Goal: Task Accomplishment & Management: Complete application form

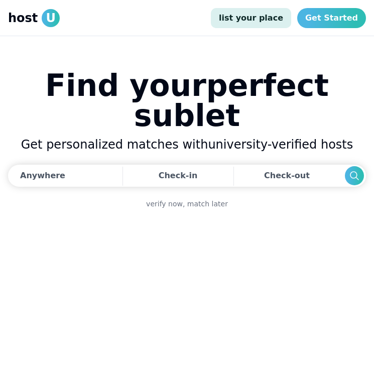
click at [264, 15] on link "list your place" at bounding box center [251, 18] width 80 height 20
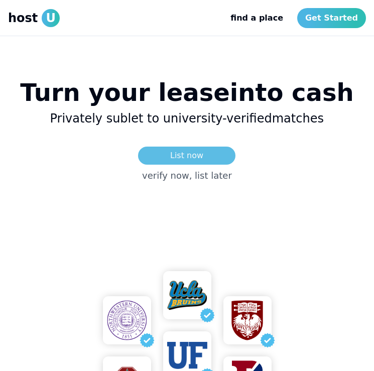
click at [198, 152] on link "List now" at bounding box center [186, 155] width 97 height 18
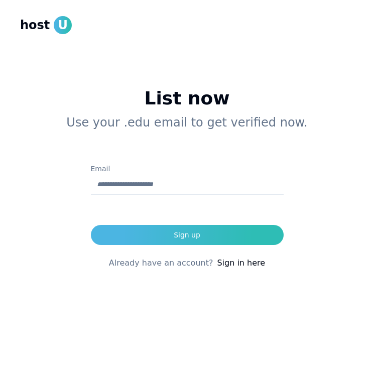
click at [168, 190] on input "Email" at bounding box center [187, 185] width 193 height 20
type input "**********"
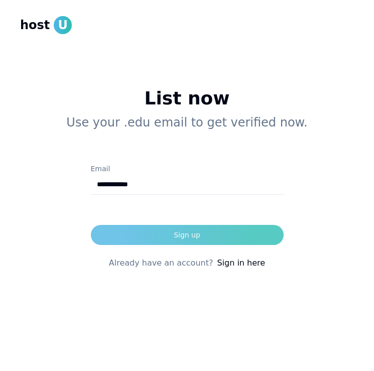
click at [172, 236] on button "Sign up" at bounding box center [187, 235] width 193 height 20
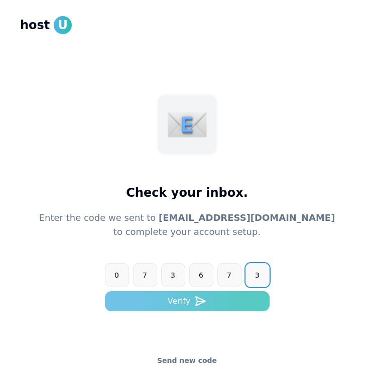
type input "******"
click at [197, 297] on use "submit" at bounding box center [201, 300] width 10 height 9
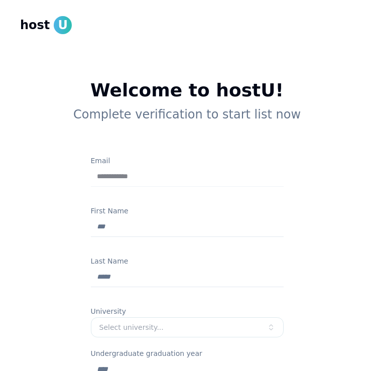
type input "*******"
type input "**********"
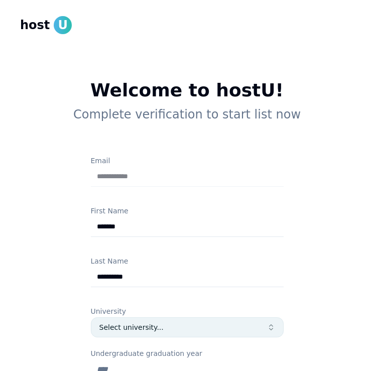
click at [109, 326] on div "Select university..." at bounding box center [182, 327] width 167 height 10
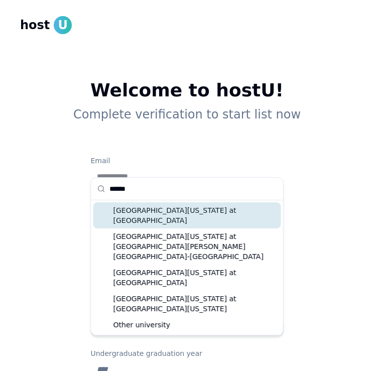
type input "******"
click at [190, 210] on div "[GEOGRAPHIC_DATA][US_STATE] at [GEOGRAPHIC_DATA]" at bounding box center [187, 215] width 188 height 26
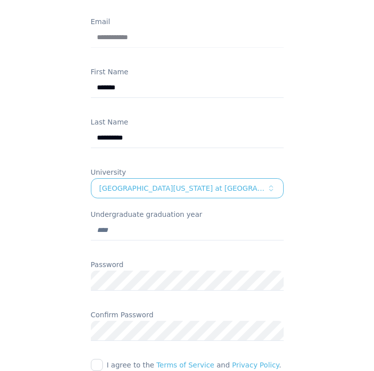
scroll to position [141, 0]
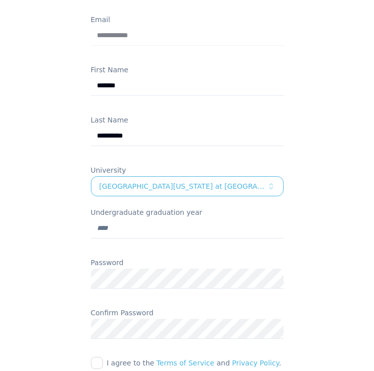
click at [158, 229] on input "Undergraduate graduation year" at bounding box center [187, 228] width 193 height 20
type input "****"
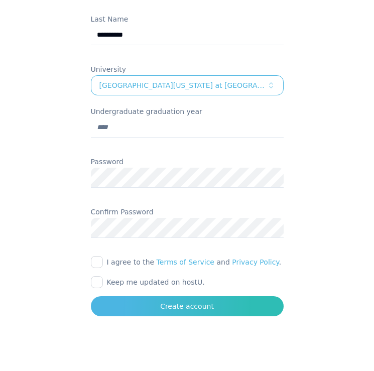
scroll to position [251, 0]
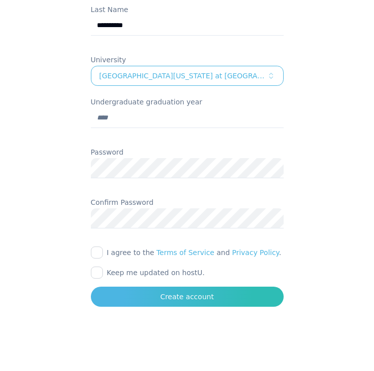
click at [94, 249] on button "I agree to the Terms of Service and Privacy Policy ." at bounding box center [97, 252] width 12 height 12
click at [90, 270] on div "**********" at bounding box center [187, 67] width 257 height 477
click at [91, 268] on button "Keep me updated on hostU." at bounding box center [97, 272] width 12 height 12
click at [126, 283] on div at bounding box center [187, 282] width 193 height 8
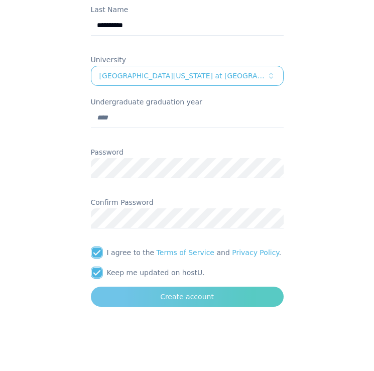
click at [128, 293] on button "Create account" at bounding box center [187, 296] width 193 height 20
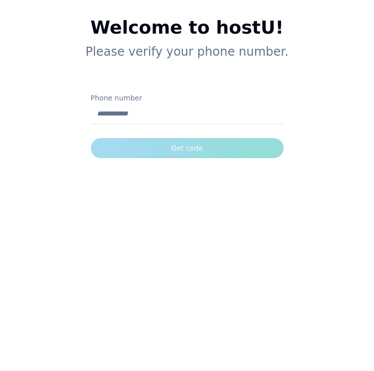
scroll to position [63, 0]
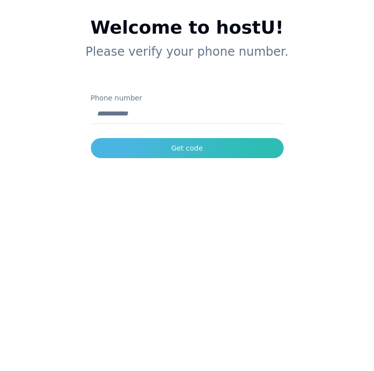
click at [137, 117] on input "Phone number" at bounding box center [187, 114] width 193 height 20
type input "**********"
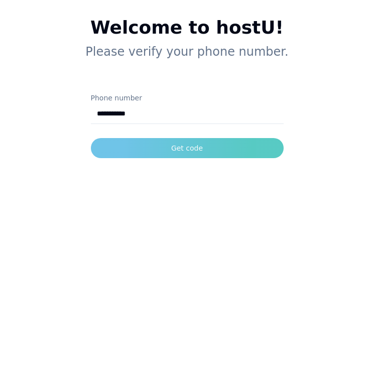
click at [159, 145] on button "Get code" at bounding box center [187, 148] width 193 height 20
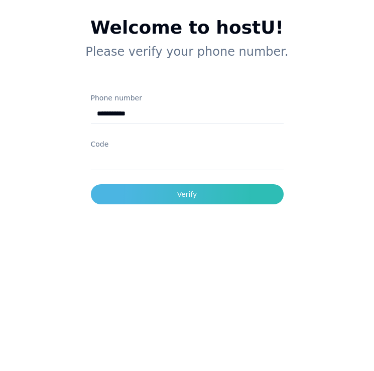
click at [120, 158] on input "Code" at bounding box center [187, 160] width 193 height 20
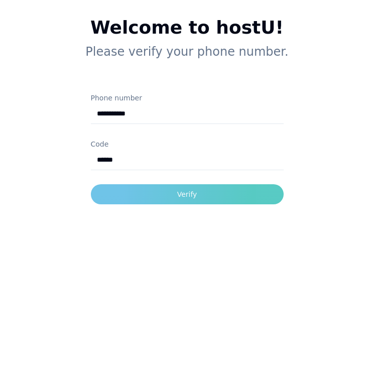
type input "******"
click at [171, 188] on button "Verify" at bounding box center [187, 194] width 193 height 20
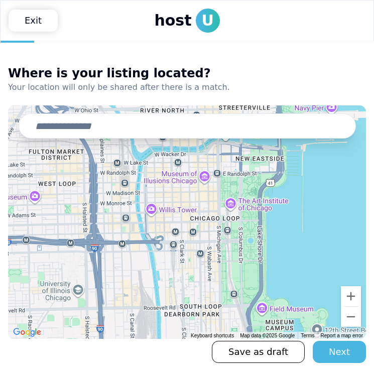
click at [158, 132] on input "text" at bounding box center [187, 125] width 337 height 25
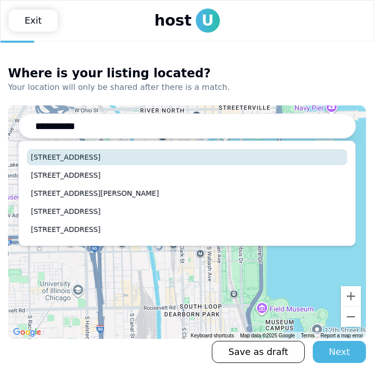
click at [166, 159] on button "[STREET_ADDRESS]" at bounding box center [187, 157] width 320 height 16
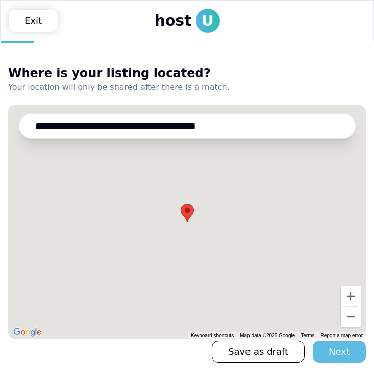
type input "**********"
click at [335, 350] on div "Next" at bounding box center [338, 352] width 21 height 14
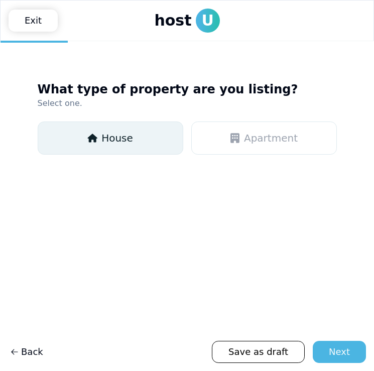
click at [145, 134] on button "House" at bounding box center [110, 137] width 145 height 33
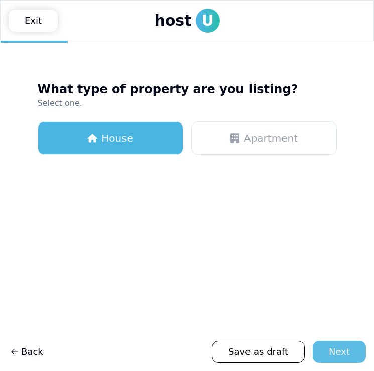
click at [342, 345] on div "Next" at bounding box center [338, 352] width 21 height 14
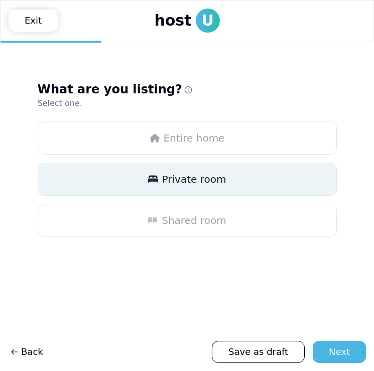
click at [190, 186] on button "Private room" at bounding box center [187, 178] width 299 height 33
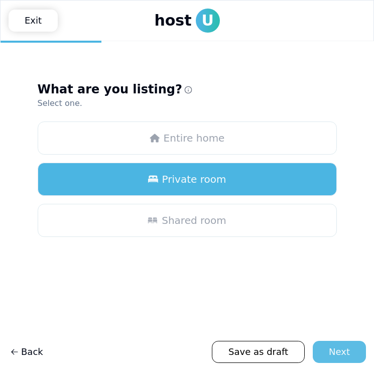
click at [338, 347] on div "Next" at bounding box center [338, 352] width 21 height 14
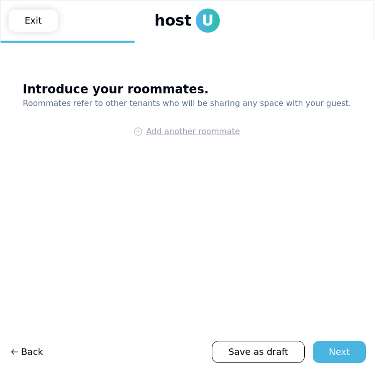
click at [230, 130] on span "Add another roommate" at bounding box center [193, 131] width 94 height 12
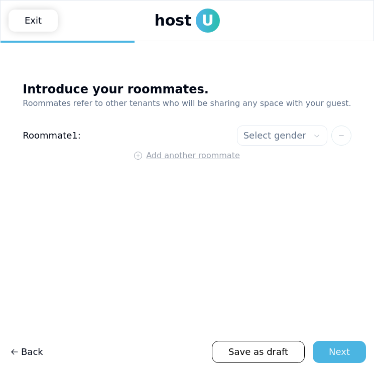
click at [202, 155] on span "Add another roommate" at bounding box center [193, 155] width 94 height 12
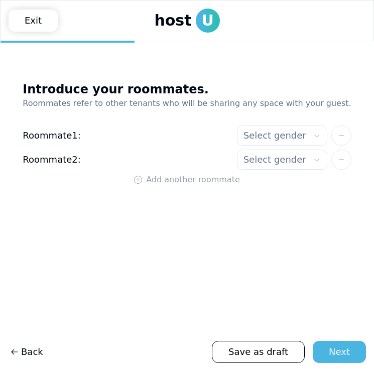
click at [188, 178] on span "Add another roommate" at bounding box center [193, 180] width 94 height 12
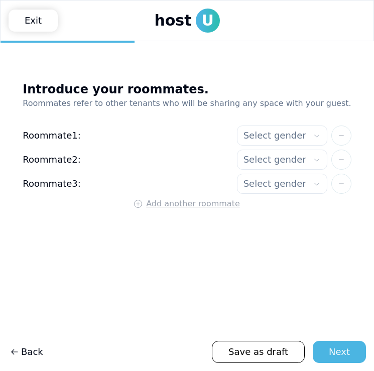
click at [177, 206] on span "Add another roommate" at bounding box center [193, 204] width 94 height 12
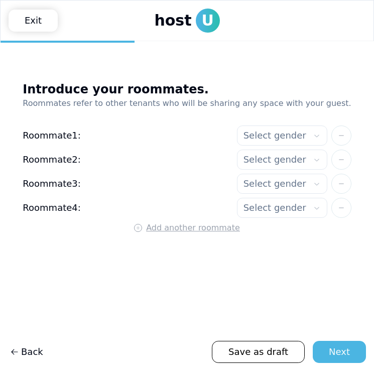
click at [171, 230] on span "Add another roommate" at bounding box center [193, 228] width 94 height 12
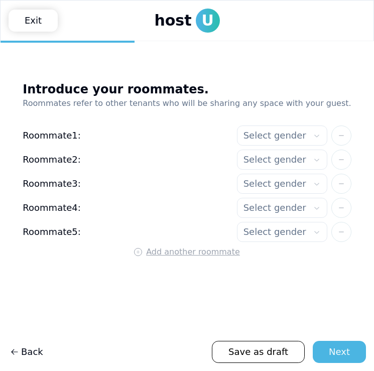
click at [174, 253] on span "Add another roommate" at bounding box center [193, 252] width 94 height 12
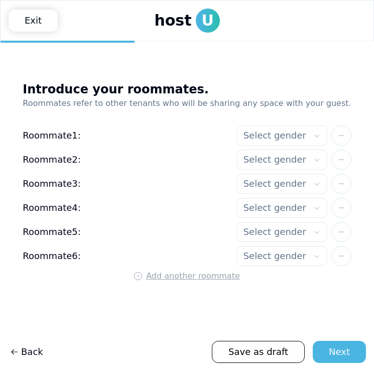
click at [263, 137] on html "**********" at bounding box center [187, 185] width 374 height 371
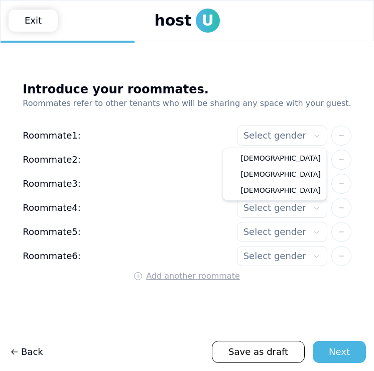
select select"] "******"
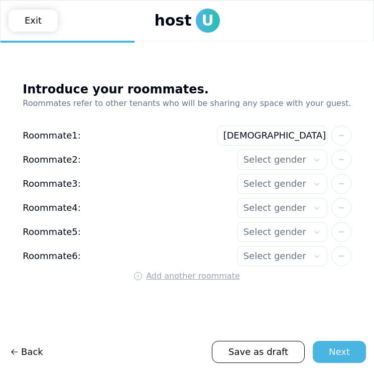
click at [254, 161] on html "**********" at bounding box center [187, 185] width 374 height 371
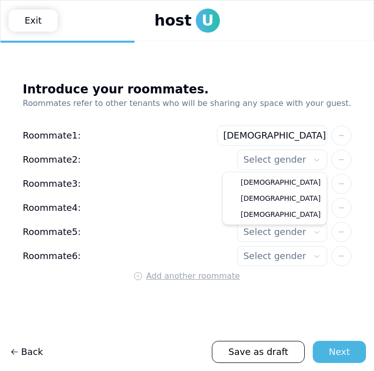
select select"] "******"
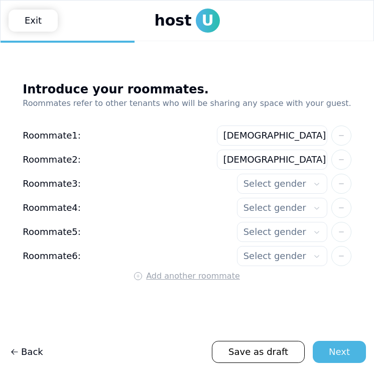
click at [256, 181] on html "**********" at bounding box center [187, 185] width 374 height 371
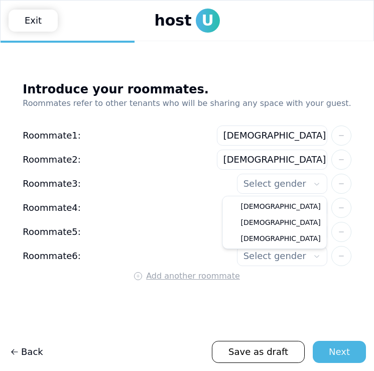
select select"] "******"
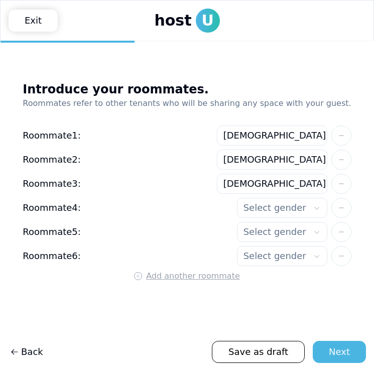
click at [251, 209] on html "**********" at bounding box center [187, 185] width 374 height 371
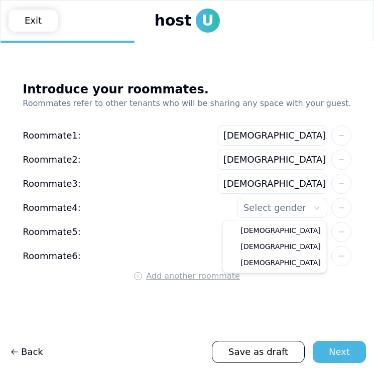
select select"] "******"
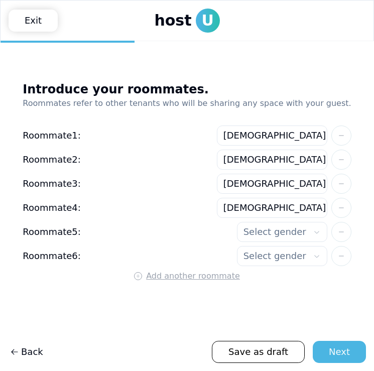
click at [250, 229] on html "**********" at bounding box center [187, 185] width 374 height 371
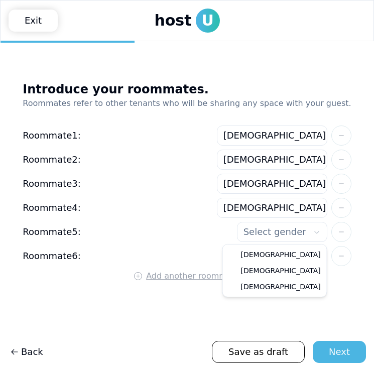
select select"] "******"
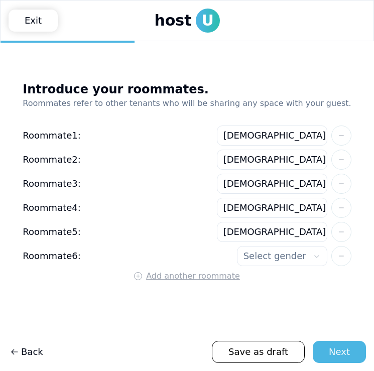
click at [251, 252] on html "**********" at bounding box center [187, 185] width 374 height 371
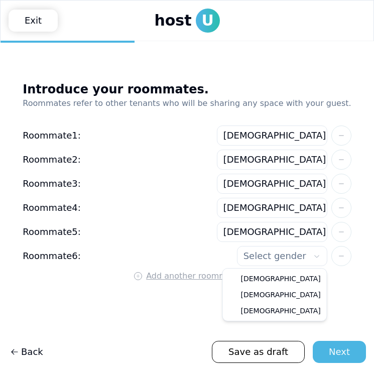
select select"] "******"
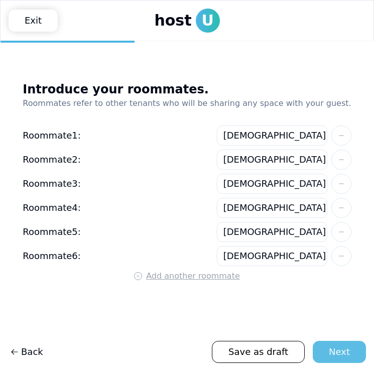
click at [325, 345] on button "Next" at bounding box center [338, 352] width 53 height 22
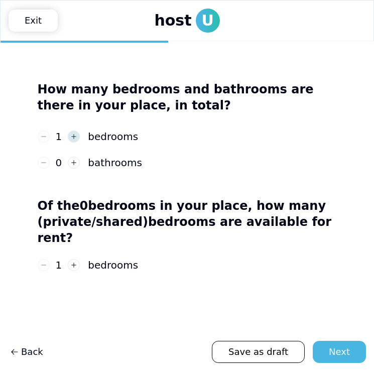
click at [75, 133] on button "button" at bounding box center [74, 136] width 12 height 12
click at [75, 133] on icon "button" at bounding box center [73, 136] width 7 height 7
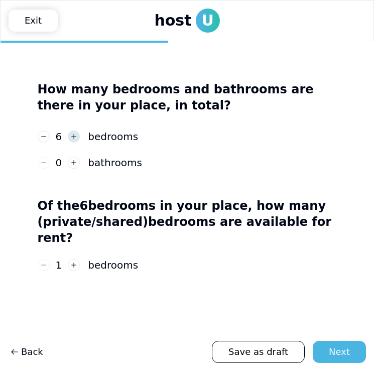
click at [75, 133] on icon "button" at bounding box center [73, 136] width 7 height 7
click at [73, 162] on use "button" at bounding box center [73, 162] width 5 height 5
click at [332, 347] on div "Next" at bounding box center [338, 352] width 21 height 14
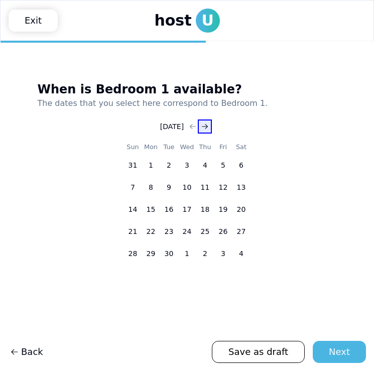
click at [209, 128] on icon "Go to next month" at bounding box center [205, 126] width 8 height 8
click at [150, 208] on button "15" at bounding box center [151, 209] width 18 height 18
click at [189, 206] on button "17" at bounding box center [187, 209] width 18 height 18
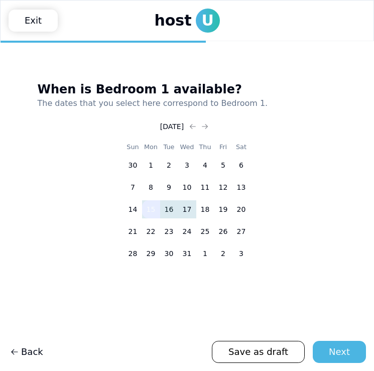
click at [152, 206] on button "15" at bounding box center [151, 209] width 18 height 18
click at [208, 127] on use "Go to next month" at bounding box center [205, 126] width 6 height 5
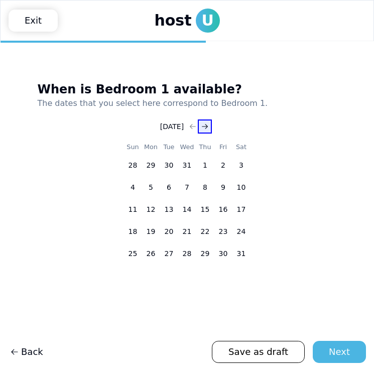
click at [208, 127] on use "Go to next month" at bounding box center [205, 126] width 6 height 5
click at [209, 127] on icon "Go to next month" at bounding box center [205, 126] width 8 height 8
click at [209, 129] on icon "Go to next month" at bounding box center [205, 126] width 8 height 8
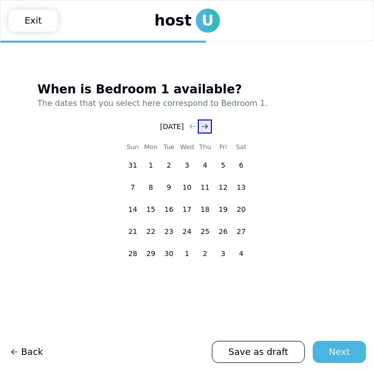
click at [209, 129] on icon "Go to next month" at bounding box center [205, 126] width 8 height 8
click at [196, 126] on use "Go to previous month" at bounding box center [193, 126] width 6 height 5
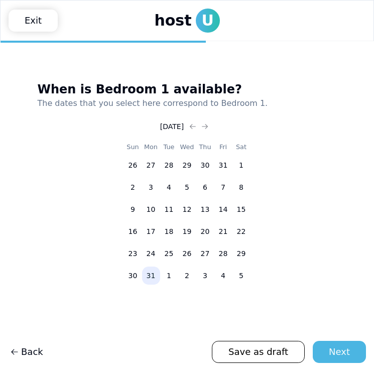
click at [148, 277] on button "31" at bounding box center [151, 275] width 18 height 18
click at [197, 125] on icon "Go to previous month" at bounding box center [193, 126] width 8 height 8
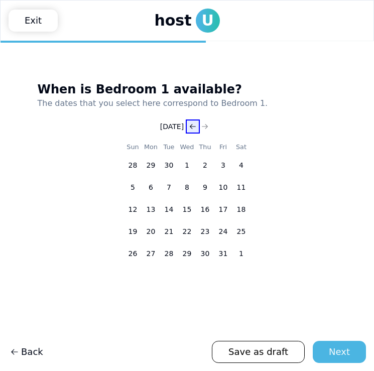
click at [197, 125] on icon "Go to previous month" at bounding box center [193, 126] width 8 height 8
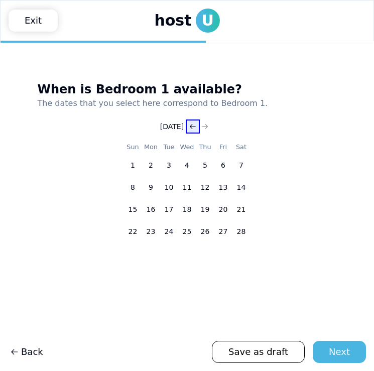
click at [197, 125] on icon "Go to previous month" at bounding box center [193, 126] width 8 height 8
click at [156, 204] on button "15" at bounding box center [151, 209] width 18 height 18
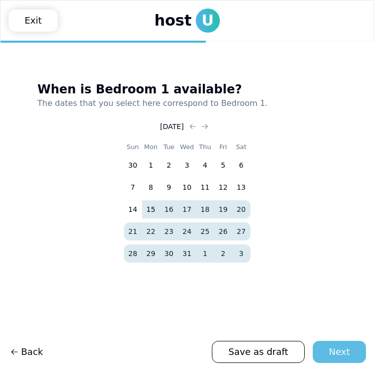
click at [340, 349] on div "Next" at bounding box center [338, 352] width 21 height 14
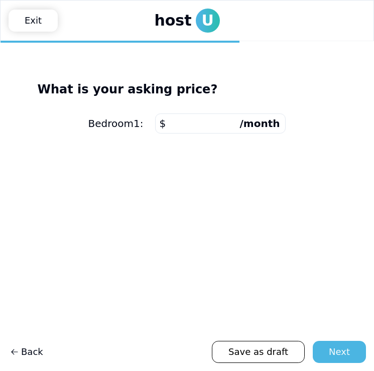
click at [204, 122] on input "number" at bounding box center [220, 123] width 130 height 20
type input "***"
click at [321, 345] on button "Next" at bounding box center [338, 352] width 53 height 22
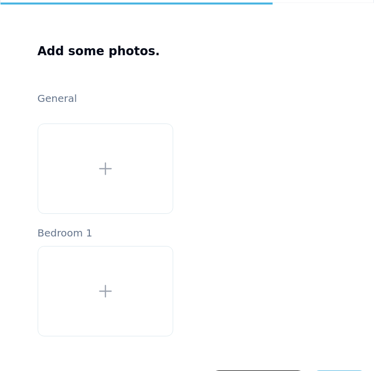
scroll to position [68, 0]
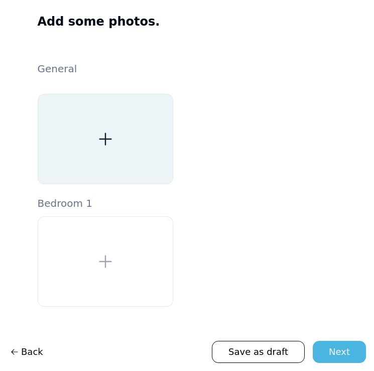
click at [101, 141] on icon at bounding box center [105, 139] width 18 height 18
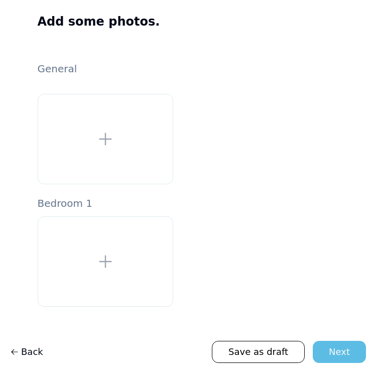
click at [319, 352] on button "Next" at bounding box center [338, 352] width 53 height 22
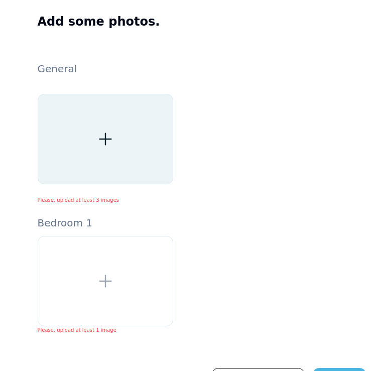
click at [159, 160] on div at bounding box center [105, 139] width 135 height 90
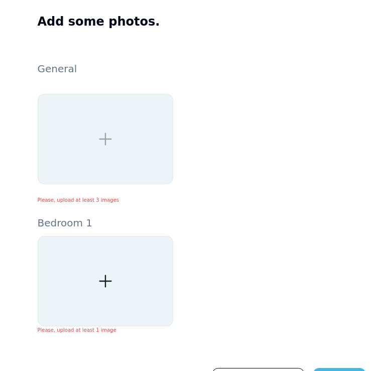
click at [97, 278] on icon at bounding box center [105, 281] width 18 height 18
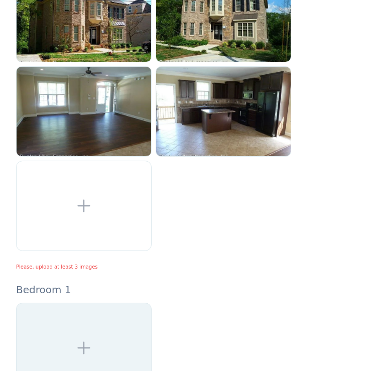
scroll to position [283, 0]
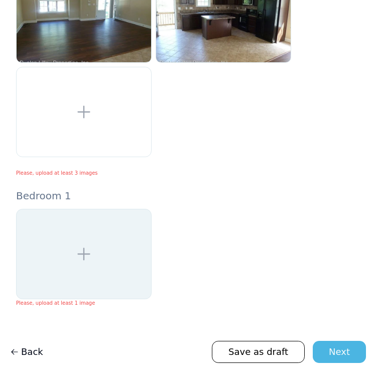
click at [80, 244] on div at bounding box center [83, 254] width 135 height 90
click at [173, 211] on div "Bedroom 1 Please, upload at least 1 image" at bounding box center [187, 248] width 342 height 118
click at [336, 350] on div "Next" at bounding box center [338, 352] width 21 height 14
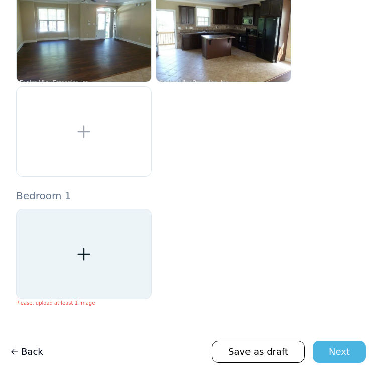
scroll to position [256, 0]
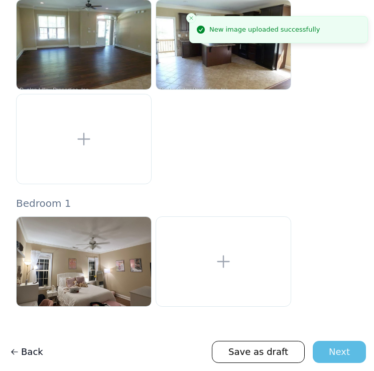
click at [342, 351] on div "Next" at bounding box center [338, 352] width 21 height 14
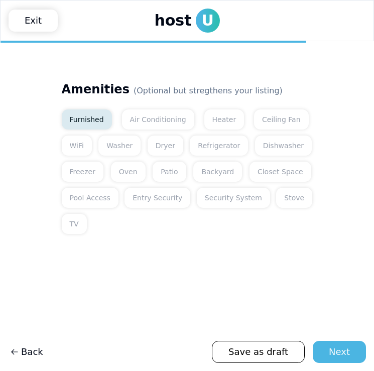
click at [88, 121] on button "Furnished" at bounding box center [87, 119] width 50 height 20
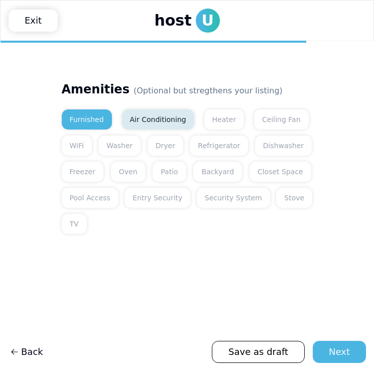
click at [131, 118] on button "Air Conditioning" at bounding box center [158, 119] width 72 height 20
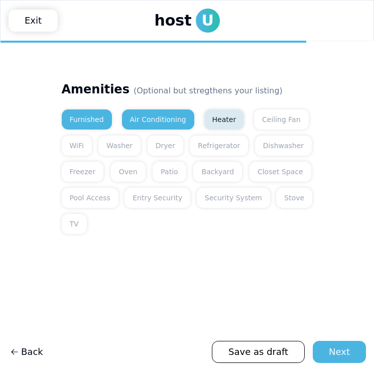
click at [214, 113] on button "Heater" at bounding box center [224, 119] width 40 height 20
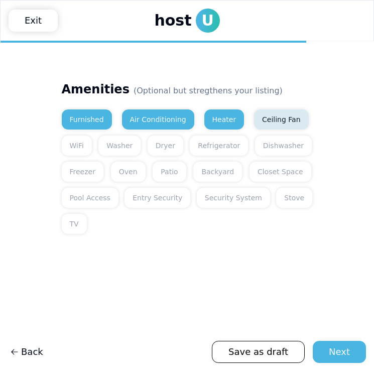
click at [254, 116] on button "Ceiling Fan" at bounding box center [281, 119] width 55 height 20
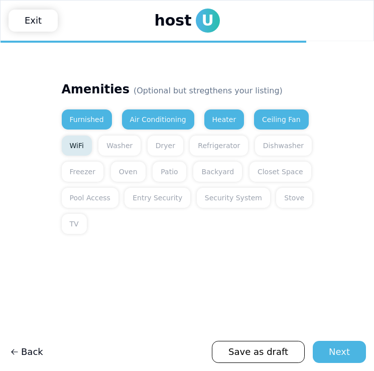
click at [68, 148] on button "WiFi" at bounding box center [77, 145] width 30 height 20
click at [111, 148] on button "Washer" at bounding box center [119, 145] width 42 height 20
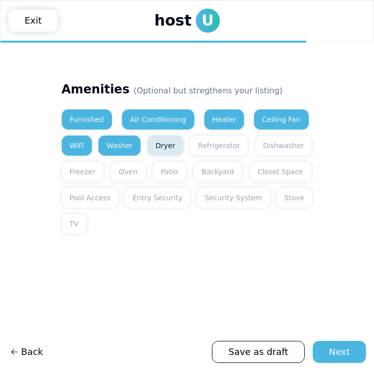
click at [156, 147] on button "Dryer" at bounding box center [165, 145] width 36 height 20
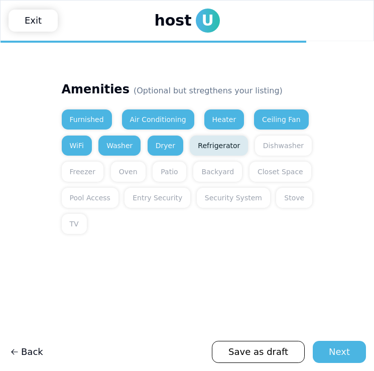
click at [196, 146] on button "Refrigerator" at bounding box center [219, 145] width 58 height 20
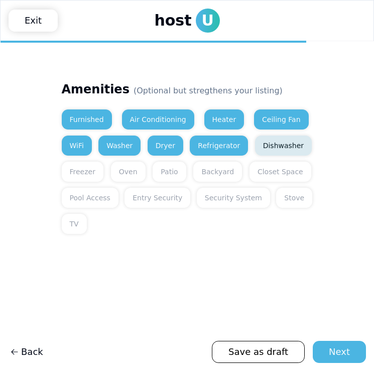
click at [259, 144] on button "Dishwasher" at bounding box center [283, 145] width 57 height 20
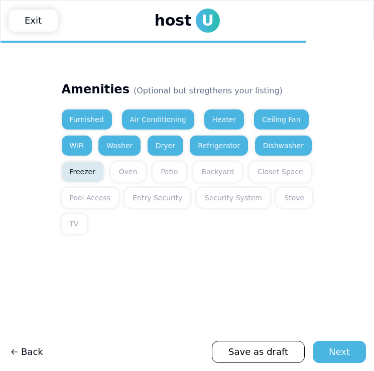
click at [86, 166] on button "Freezer" at bounding box center [83, 171] width 42 height 20
click at [116, 171] on button "Oven" at bounding box center [128, 171] width 35 height 20
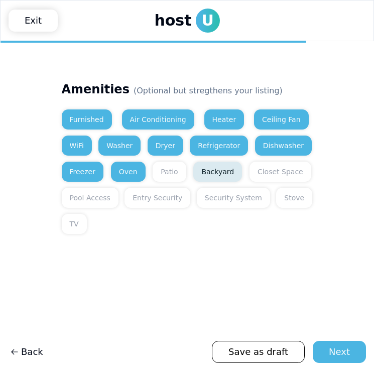
click at [206, 175] on button "Backyard" at bounding box center [217, 171] width 49 height 20
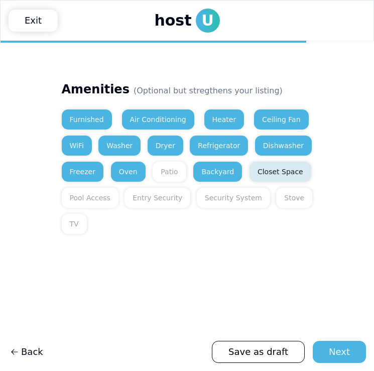
click at [257, 169] on button "Closet Space" at bounding box center [280, 171] width 62 height 20
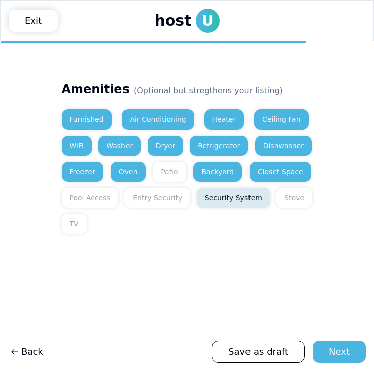
click at [200, 200] on button "Security System" at bounding box center [233, 198] width 73 height 20
click at [267, 194] on div "Furnished Air Conditioning Heater Ceiling Fan WiFi Washer Dryer Refrigerator Di…" at bounding box center [187, 171] width 251 height 124
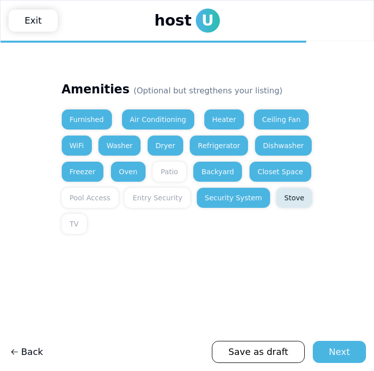
click at [277, 196] on button "Stove" at bounding box center [294, 198] width 36 height 20
click at [74, 224] on button "TV" at bounding box center [74, 224] width 25 height 20
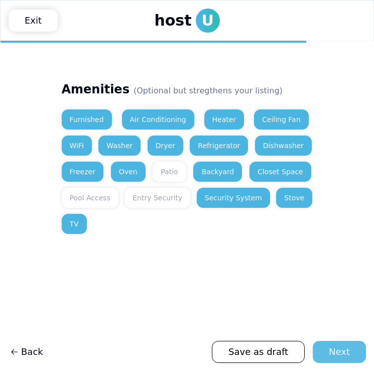
click at [320, 349] on button "Next" at bounding box center [338, 352] width 53 height 22
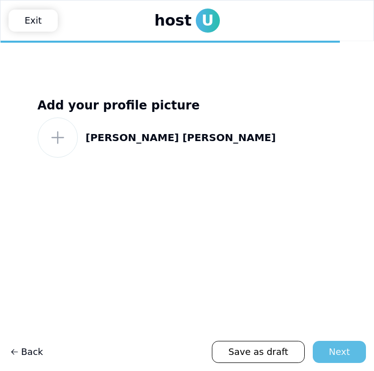
click at [332, 348] on div "Next" at bounding box center [338, 352] width 21 height 14
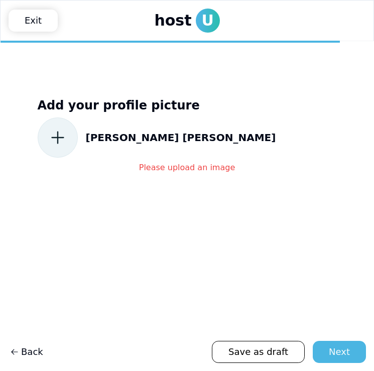
click at [61, 139] on icon at bounding box center [58, 137] width 18 height 18
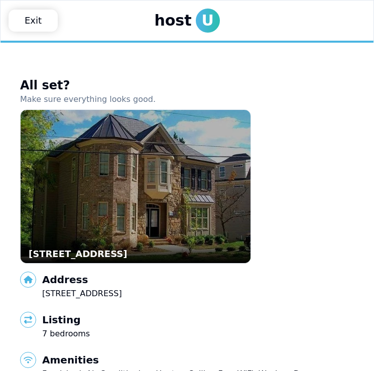
scroll to position [161, 0]
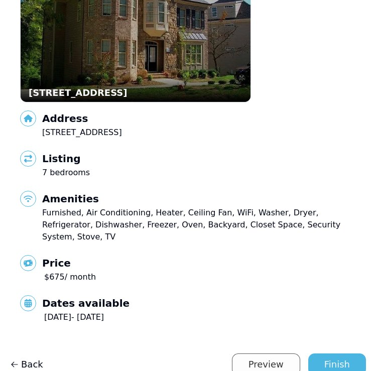
click at [269, 353] on link "Preview" at bounding box center [266, 364] width 68 height 22
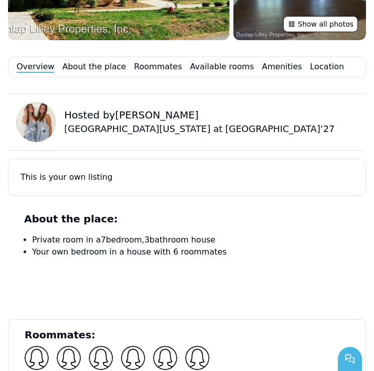
scroll to position [389, 0]
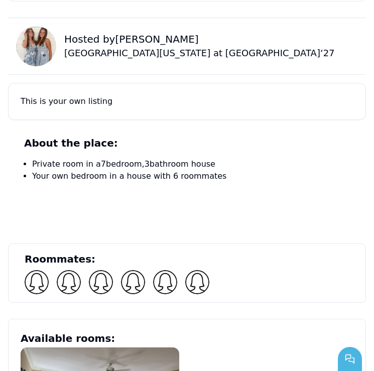
click at [39, 44] on img at bounding box center [36, 46] width 40 height 40
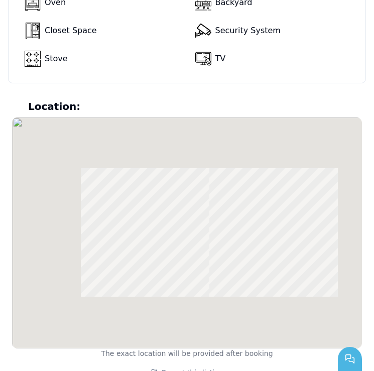
scroll to position [1098, 0]
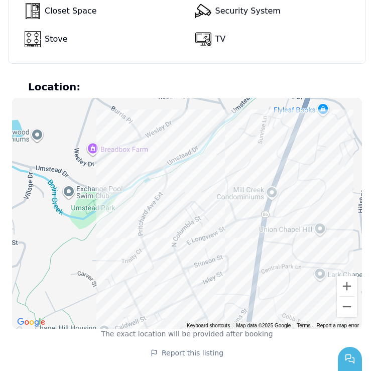
drag, startPoint x: 169, startPoint y: 219, endPoint x: 123, endPoint y: 133, distance: 97.4
click at [123, 133] on div at bounding box center [187, 213] width 350 height 231
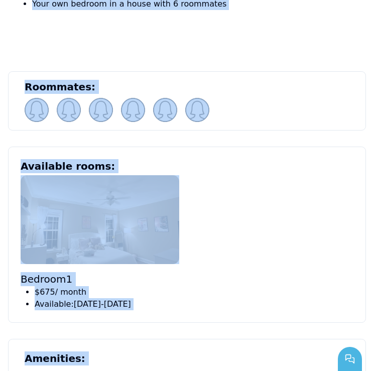
scroll to position [204, 0]
drag, startPoint x: 191, startPoint y: 88, endPoint x: 192, endPoint y: -40, distance: 128.4
click at [192, 0] on html "host U my listings messages payouts ! my requests Host Guest Contact Us 1 my pr…" at bounding box center [187, 185] width 374 height 371
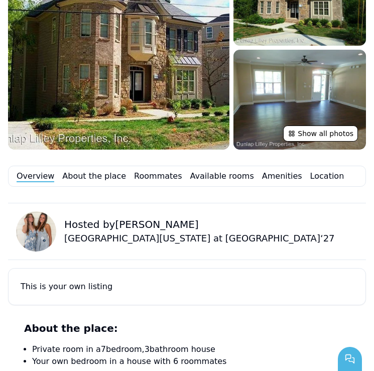
click at [170, 215] on div "Hosted by Addison [GEOGRAPHIC_DATA][US_STATE] at [GEOGRAPHIC_DATA] ‘ 27" at bounding box center [187, 231] width 358 height 57
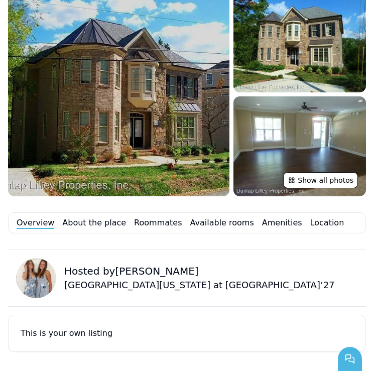
scroll to position [183, 0]
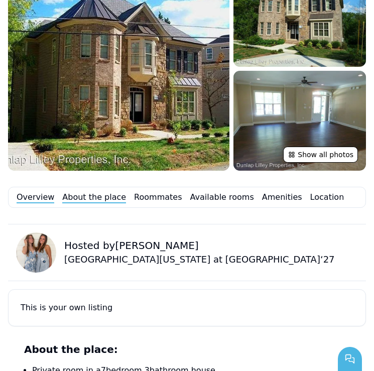
click at [88, 199] on link "About the place" at bounding box center [94, 197] width 64 height 12
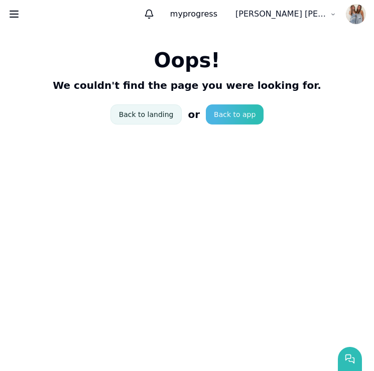
click at [157, 116] on link "Back to landing" at bounding box center [146, 114] width 72 height 20
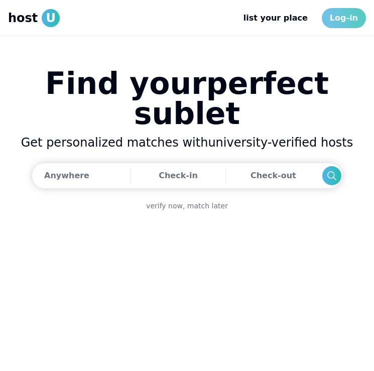
click at [337, 19] on link "Log-in" at bounding box center [343, 18] width 44 height 20
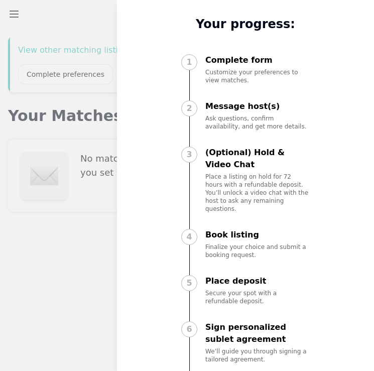
scroll to position [47, 0]
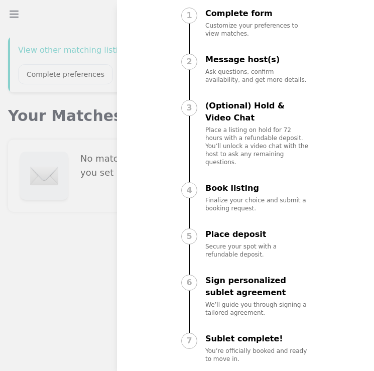
click at [38, 313] on div at bounding box center [187, 185] width 374 height 371
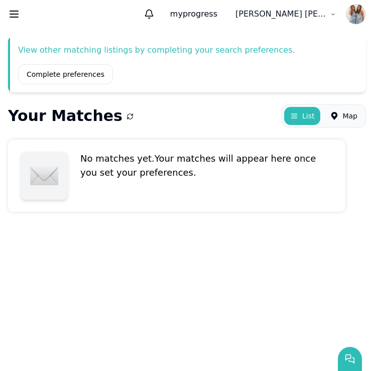
click at [344, 13] on div "[PERSON_NAME]" at bounding box center [297, 14] width 136 height 20
click at [322, 12] on html "host U my matches ! messages preferences Guest Host Contact Us my progress list…" at bounding box center [187, 185] width 374 height 371
click at [280, 37] on button "profile" at bounding box center [272, 39] width 22 height 10
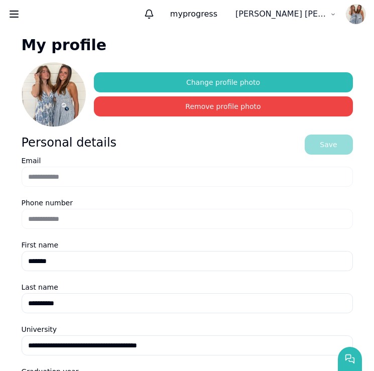
click at [64, 92] on img at bounding box center [54, 94] width 64 height 64
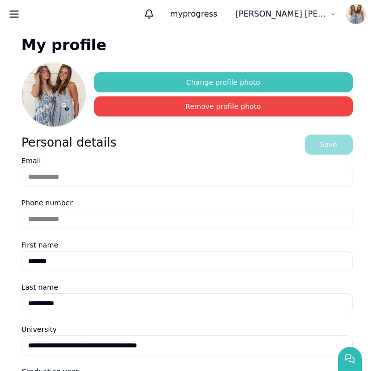
click at [158, 83] on button "Change profile photo" at bounding box center [223, 82] width 259 height 20
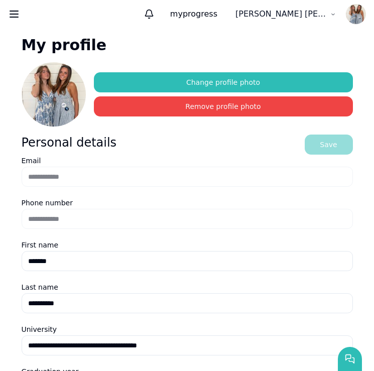
click at [355, 10] on img at bounding box center [356, 14] width 20 height 20
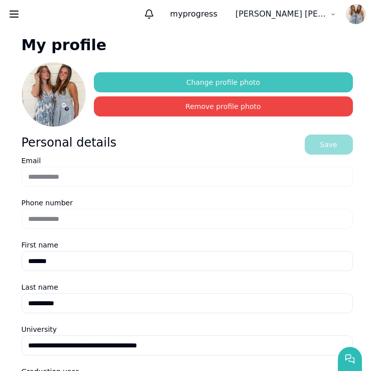
click at [238, 83] on button "Change profile photo" at bounding box center [223, 82] width 259 height 20
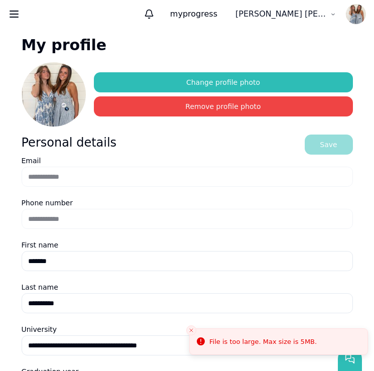
click at [62, 100] on img at bounding box center [54, 94] width 64 height 64
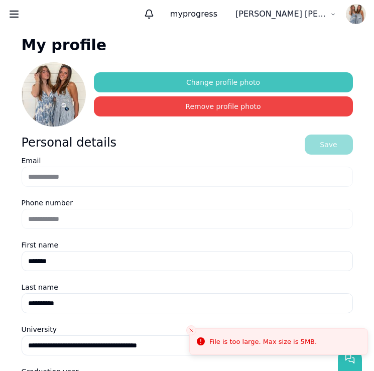
click at [158, 78] on button "Change profile photo" at bounding box center [223, 82] width 259 height 20
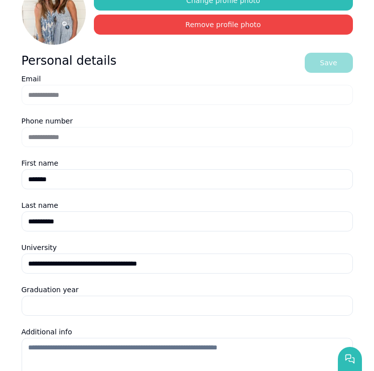
scroll to position [228, 0]
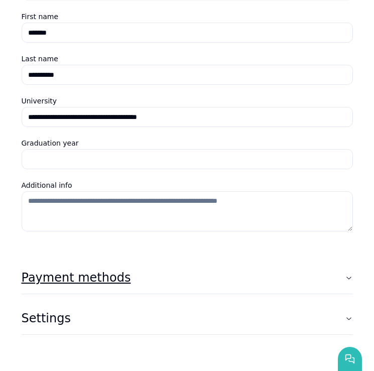
click at [352, 278] on icon "button" at bounding box center [349, 277] width 8 height 8
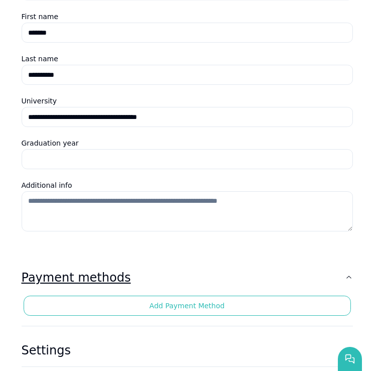
click at [352, 278] on icon "button" at bounding box center [349, 277] width 8 height 8
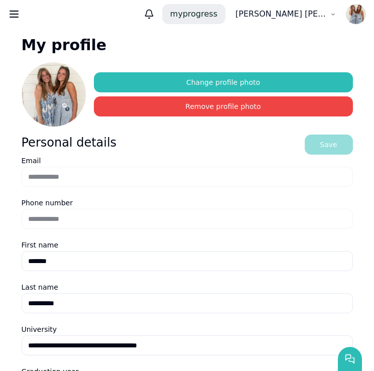
click at [213, 13] on p "my progress" at bounding box center [193, 14] width 63 height 20
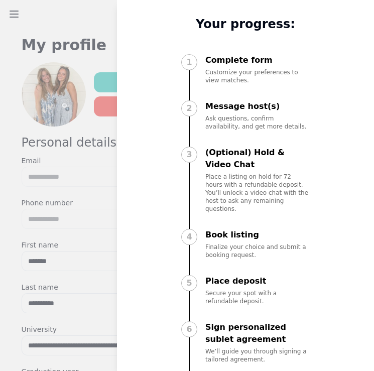
click at [189, 59] on div "1" at bounding box center [189, 62] width 16 height 16
click at [102, 43] on div at bounding box center [187, 185] width 374 height 371
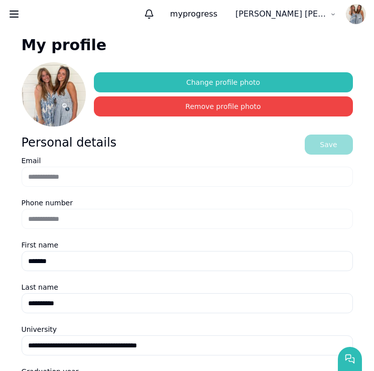
click at [259, 16] on html "**********" at bounding box center [187, 185] width 374 height 371
click at [177, 43] on html "**********" at bounding box center [187, 185] width 374 height 371
click at [18, 17] on icon "button" at bounding box center [14, 14] width 12 height 12
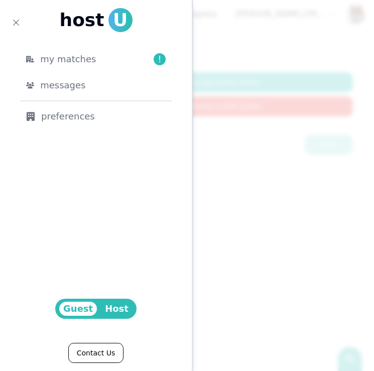
click at [116, 306] on span "Host" at bounding box center [117, 308] width 32 height 14
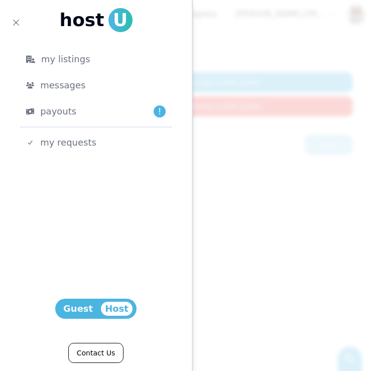
click at [91, 306] on html "**********" at bounding box center [187, 185] width 374 height 371
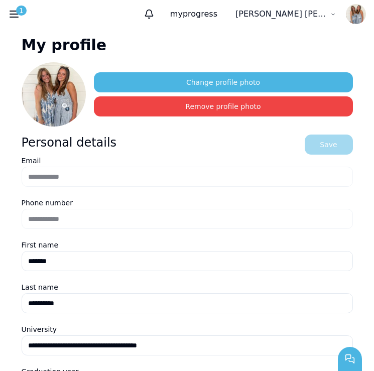
click at [14, 13] on icon "button" at bounding box center [14, 14] width 12 height 12
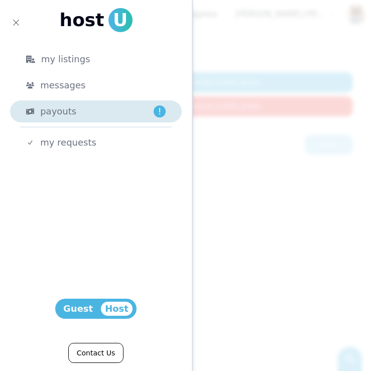
click at [80, 109] on div "payouts !" at bounding box center [102, 111] width 125 height 14
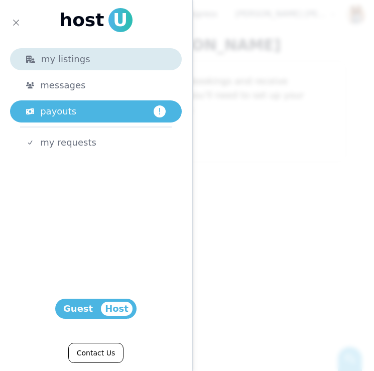
click at [68, 56] on div "my listings" at bounding box center [95, 59] width 139 height 14
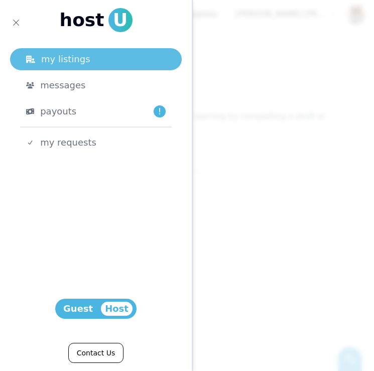
click at [71, 60] on div "my listings" at bounding box center [95, 59] width 139 height 14
click at [64, 59] on div "my listings" at bounding box center [95, 59] width 139 height 14
click at [64, 59] on html "host U my listings messages payouts ! my requests Host Guest Contact Us 1 my pr…" at bounding box center [187, 185] width 374 height 371
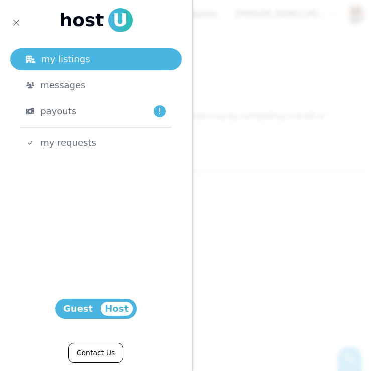
click at [239, 70] on div at bounding box center [187, 185] width 374 height 371
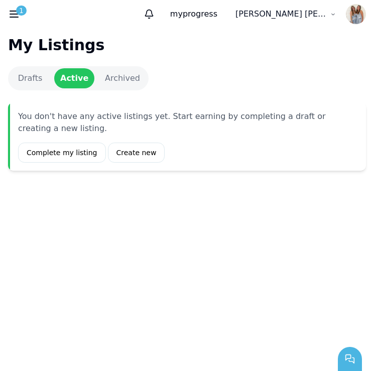
click at [30, 73] on link "Drafts" at bounding box center [30, 78] width 40 height 20
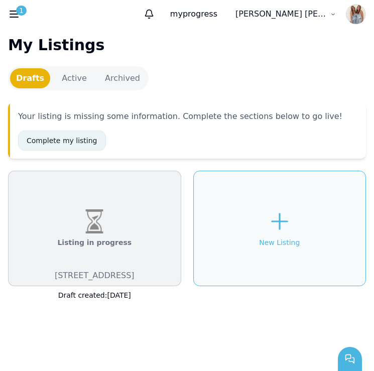
click at [79, 140] on link "Complete my listing" at bounding box center [62, 140] width 88 height 20
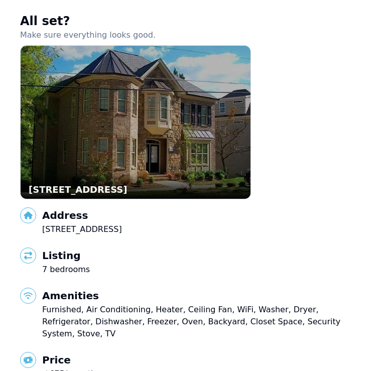
scroll to position [161, 0]
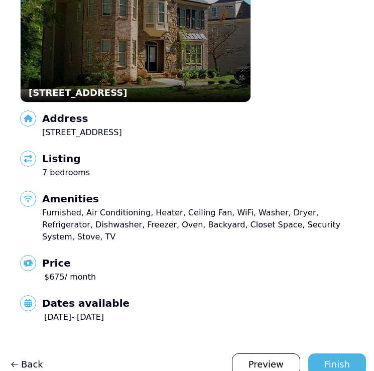
click at [104, 312] on span "[DATE] - [DATE]" at bounding box center [74, 317] width 60 height 10
click at [45, 353] on link "Back" at bounding box center [31, 364] width 47 height 22
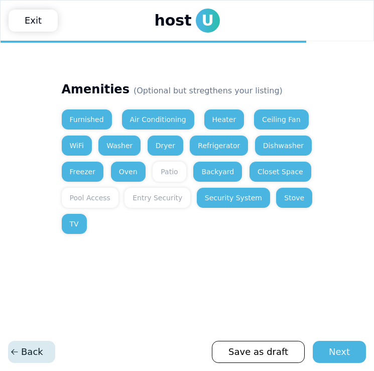
click at [45, 351] on link "Back" at bounding box center [31, 352] width 47 height 22
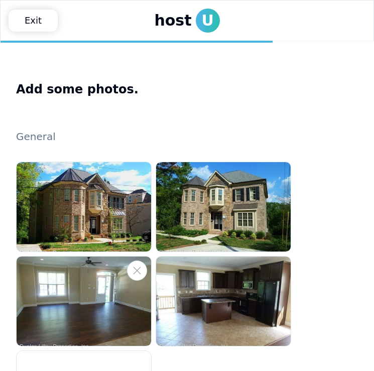
scroll to position [256, 0]
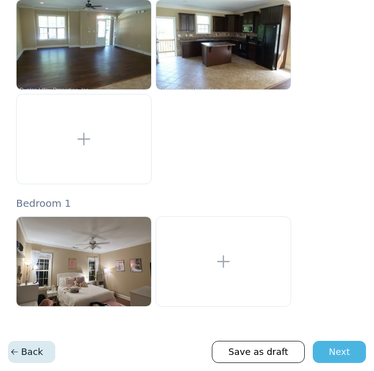
click at [31, 344] on link "Back" at bounding box center [31, 352] width 47 height 22
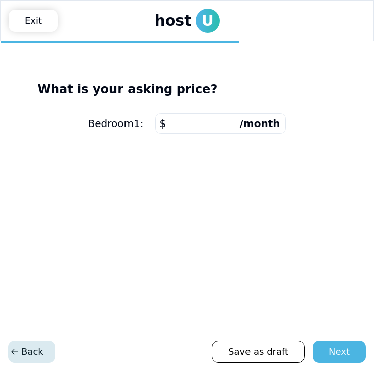
click at [31, 344] on link "Back" at bounding box center [31, 352] width 47 height 22
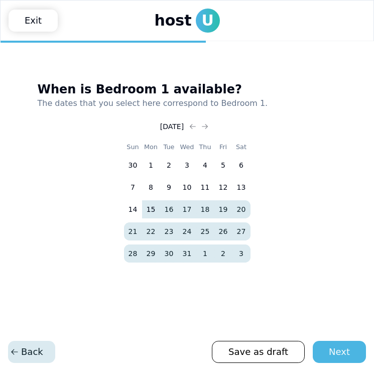
click at [31, 344] on link "Back" at bounding box center [31, 352] width 47 height 22
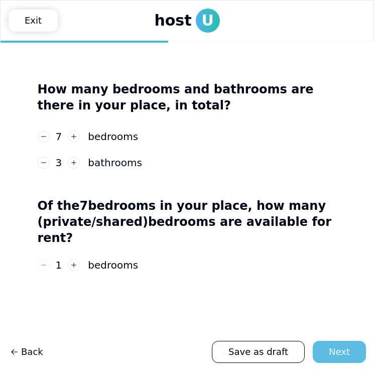
click at [324, 345] on button "Next" at bounding box center [338, 352] width 53 height 22
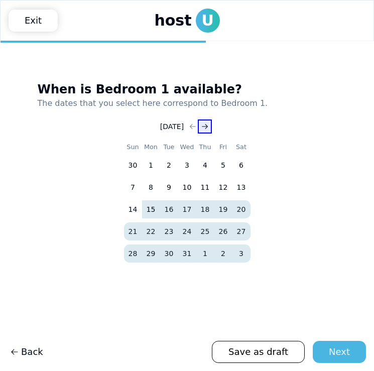
click at [209, 124] on icon "Go to next month" at bounding box center [205, 126] width 8 height 8
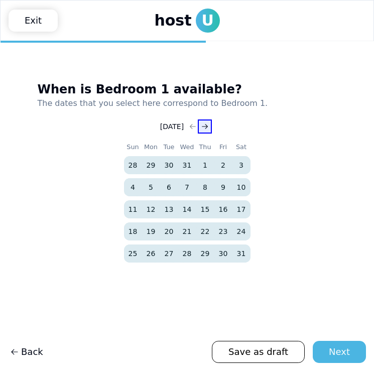
click at [209, 124] on icon "Go to next month" at bounding box center [205, 126] width 8 height 8
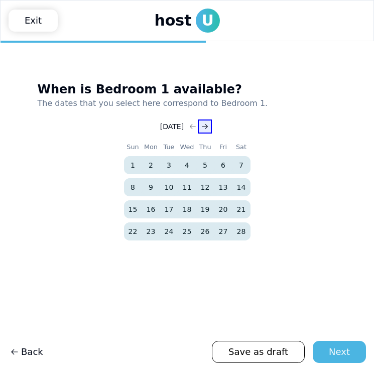
click at [209, 124] on icon "Go to next month" at bounding box center [205, 126] width 8 height 8
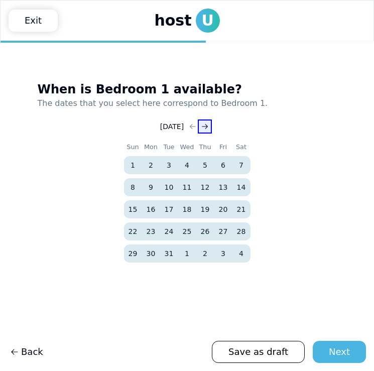
click at [209, 124] on icon "Go to next month" at bounding box center [205, 126] width 8 height 8
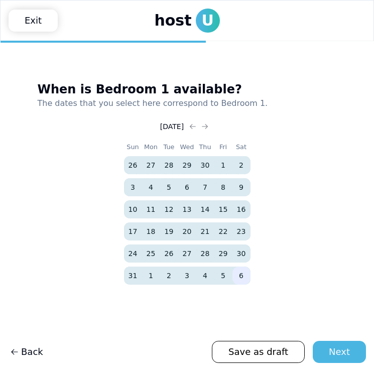
click at [242, 273] on button "6" at bounding box center [241, 275] width 18 height 18
click at [241, 250] on button "30" at bounding box center [241, 253] width 18 height 18
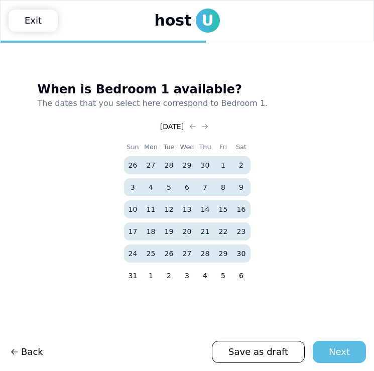
click at [333, 356] on div "Next" at bounding box center [338, 352] width 21 height 14
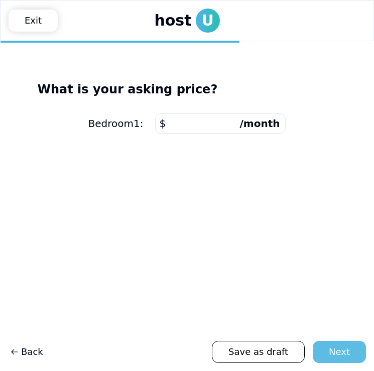
click at [333, 356] on div "Next" at bounding box center [338, 352] width 21 height 14
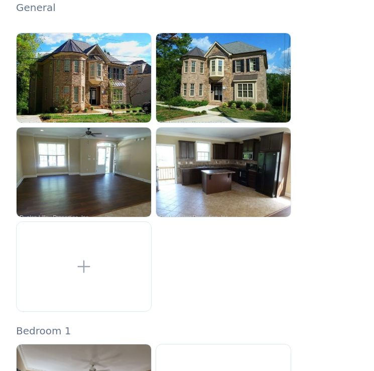
scroll to position [256, 0]
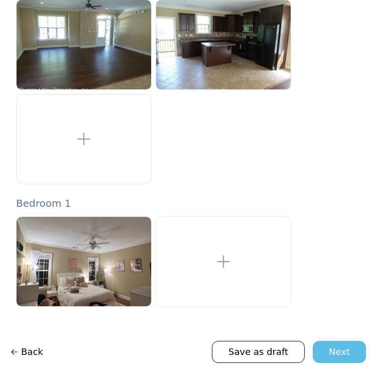
click at [338, 346] on div "Next" at bounding box center [338, 352] width 21 height 14
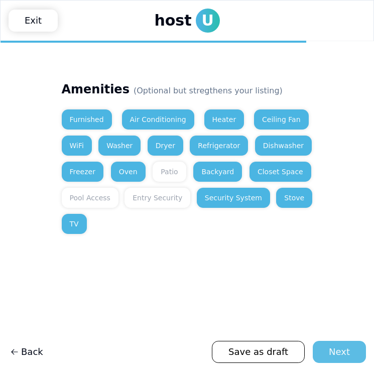
click at [338, 346] on div "Next" at bounding box center [338, 352] width 21 height 14
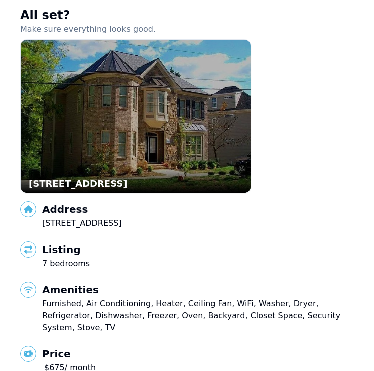
scroll to position [161, 0]
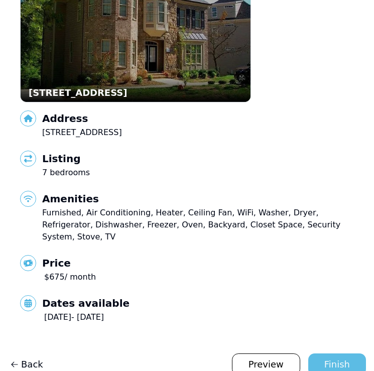
click at [346, 357] on div "Finish" at bounding box center [337, 364] width 26 height 14
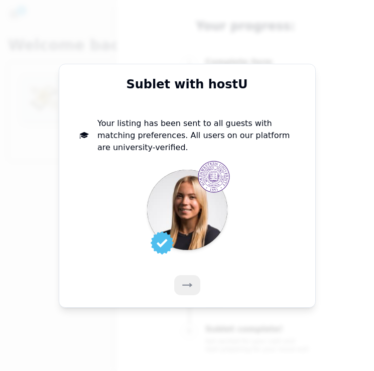
click at [186, 281] on icon at bounding box center [187, 285] width 10 height 10
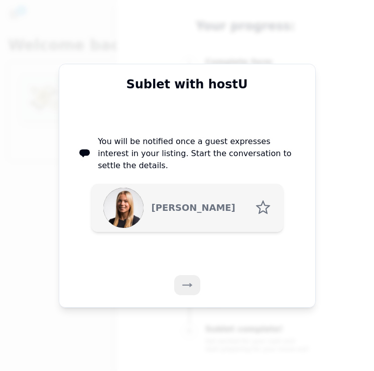
click at [186, 281] on icon at bounding box center [187, 285] width 10 height 10
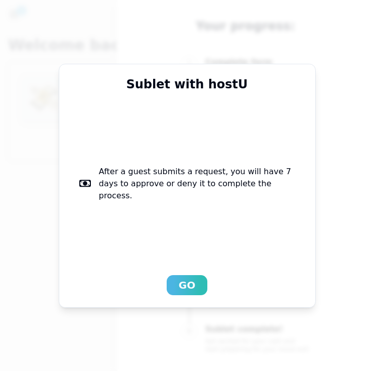
click at [186, 281] on div "Go" at bounding box center [187, 285] width 17 height 14
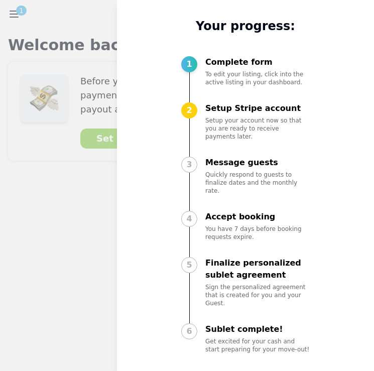
click at [198, 121] on div "2 Setup Stripe account Setup your account now so that you are ready to receive …" at bounding box center [245, 130] width 128 height 56
click at [101, 187] on div at bounding box center [187, 185] width 374 height 371
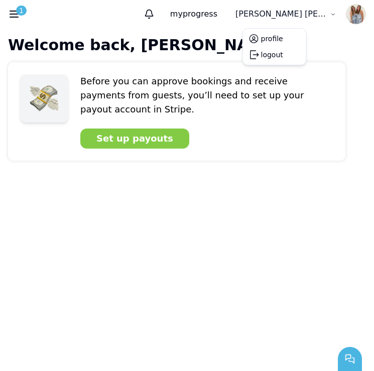
click at [304, 16] on html "host U my listings messages payouts ! my requests Host Guest Contact Us 1 my pr…" at bounding box center [187, 185] width 374 height 371
click at [18, 13] on html "host U my listings messages payouts ! my requests Host Guest Contact Us 1 my pr…" at bounding box center [187, 185] width 374 height 371
click at [12, 14] on use "button" at bounding box center [14, 14] width 8 height 6
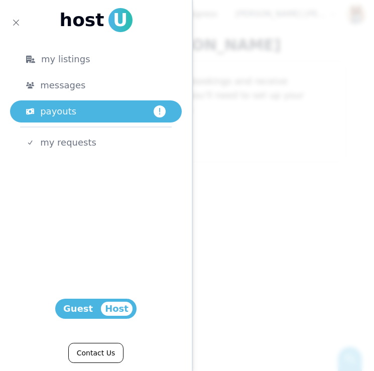
click at [82, 309] on span "Guest" at bounding box center [78, 308] width 38 height 14
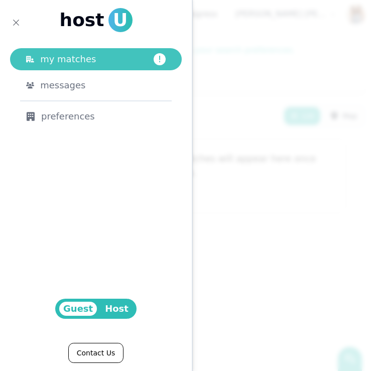
click at [85, 60] on span "my matches" at bounding box center [68, 59] width 56 height 14
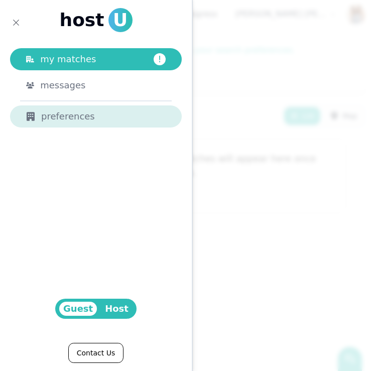
click at [77, 114] on div "preferences" at bounding box center [95, 116] width 139 height 14
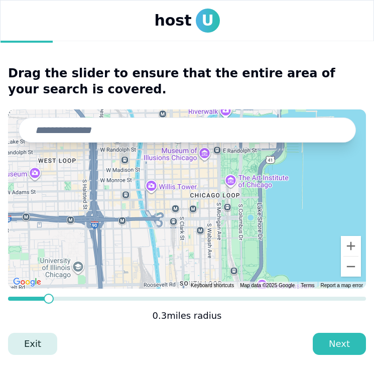
click at [34, 348] on link "Exit" at bounding box center [32, 343] width 49 height 22
